Goal: Task Accomplishment & Management: Manage account settings

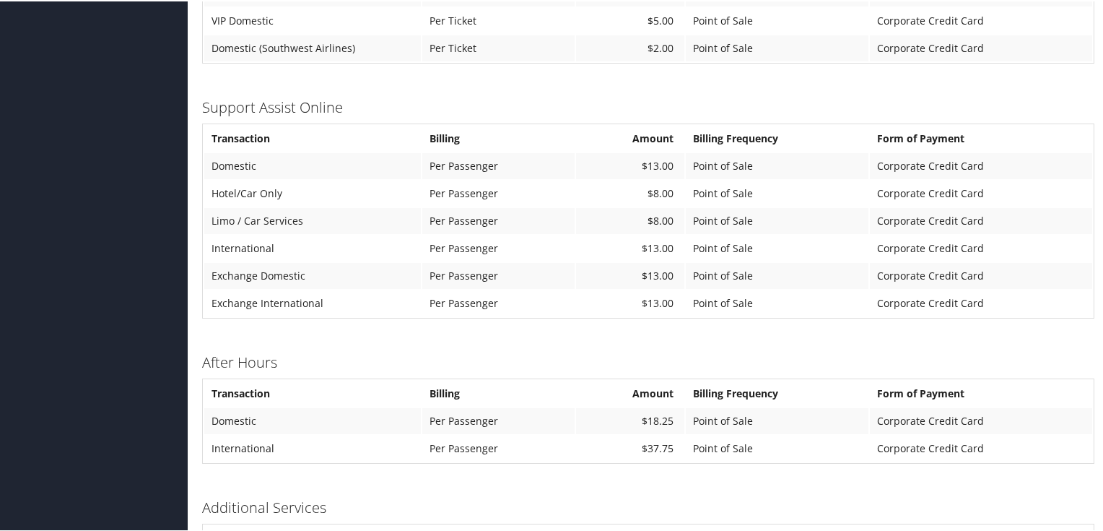
scroll to position [980, 0]
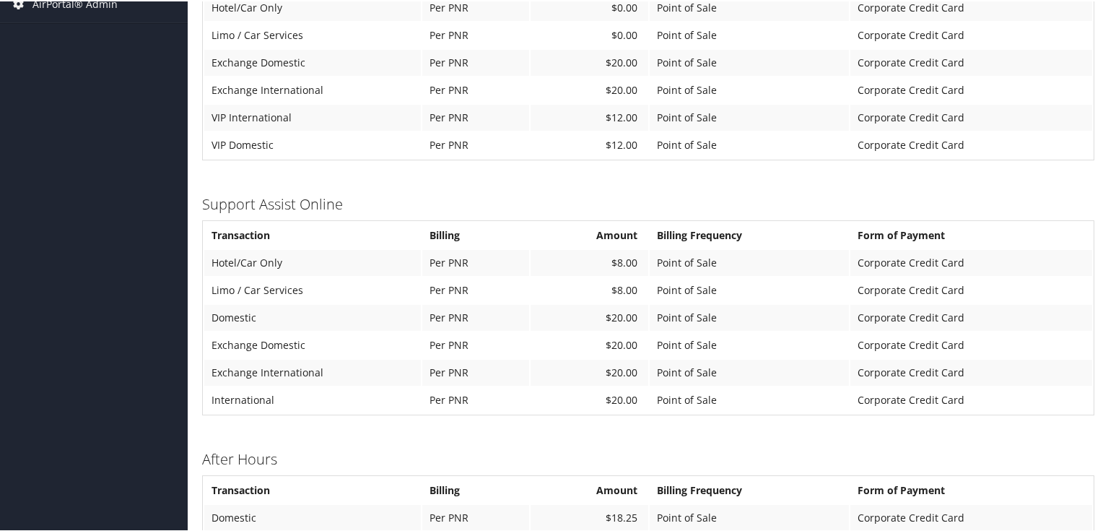
scroll to position [953, 0]
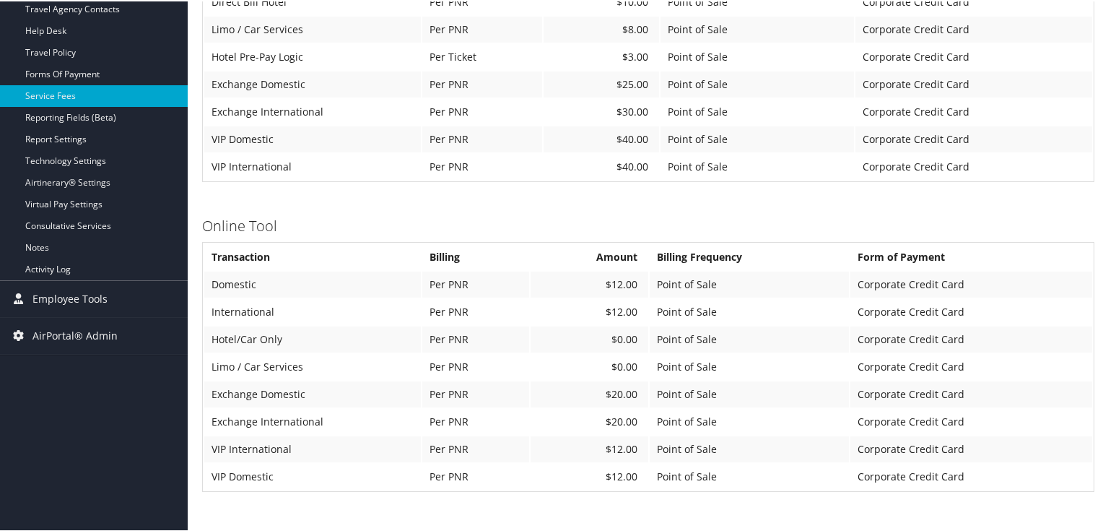
scroll to position [202, 0]
